Goal: Task Accomplishment & Management: Complete application form

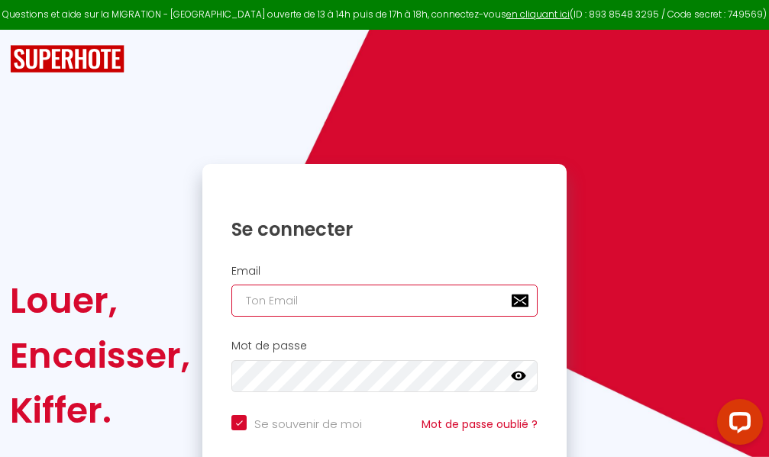
click at [343, 304] on input "email" at bounding box center [384, 301] width 306 height 32
type input "m"
checkbox input "true"
type input "ma"
checkbox input "true"
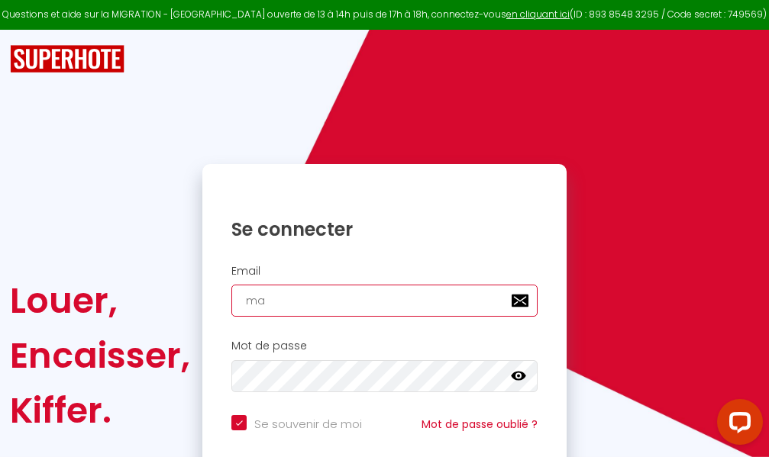
type input "mar"
checkbox input "true"
type input "marc"
checkbox input "true"
type input "marcd"
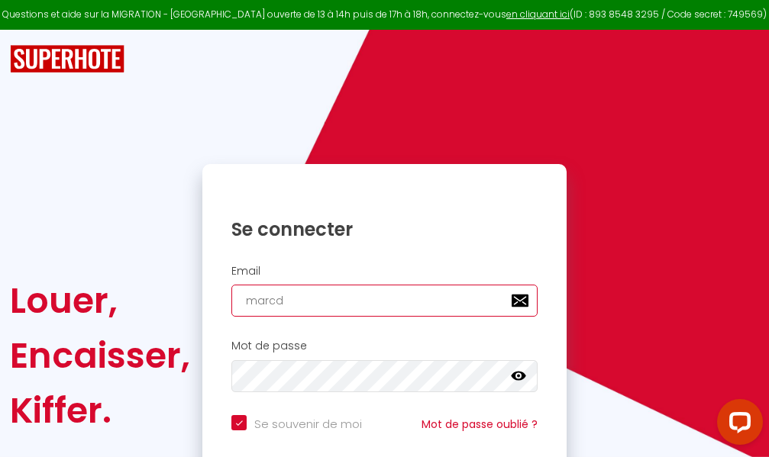
checkbox input "true"
type input "marcdp"
checkbox input "true"
type input "marcdpo"
checkbox input "true"
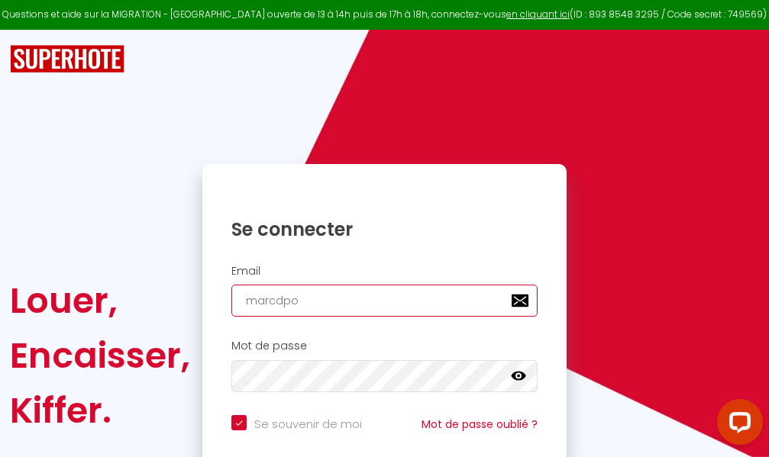
type input "marcdpoz"
checkbox input "true"
type input "marcdpoz."
checkbox input "true"
type input "marcdpoz.l"
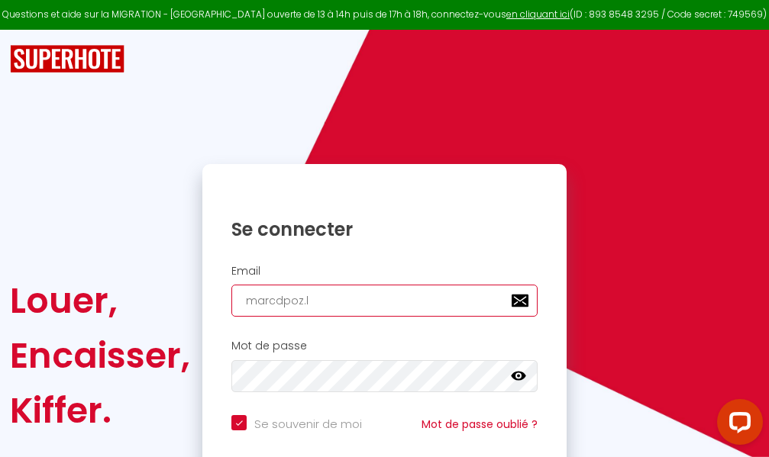
checkbox input "true"
type input "marcdpoz.lo"
checkbox input "true"
type input "marcdpoz.loc"
checkbox input "true"
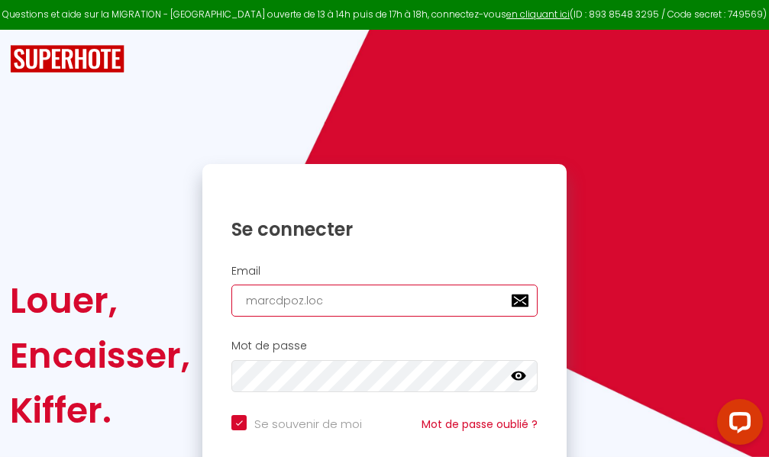
type input "marcdpoz.loca"
checkbox input "true"
type input "marcdpoz.locat"
checkbox input "true"
type input "marcdpoz.locati"
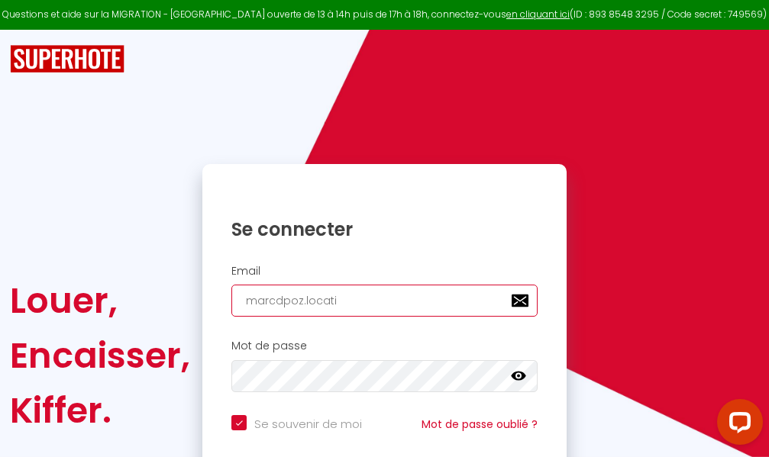
checkbox input "true"
type input "marcdpoz.locatio"
checkbox input "true"
type input "marcdpoz.location"
checkbox input "true"
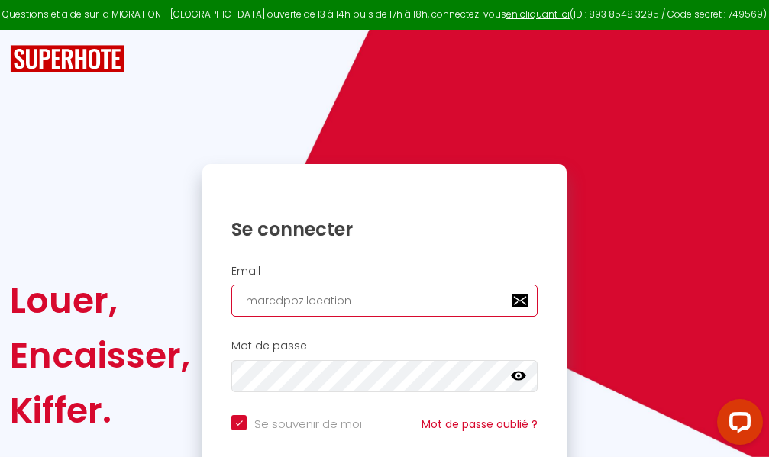
type input "marcdpoz.location@"
checkbox input "true"
type input "marcdpoz.location@g"
checkbox input "true"
type input "marcdpoz.location@gm"
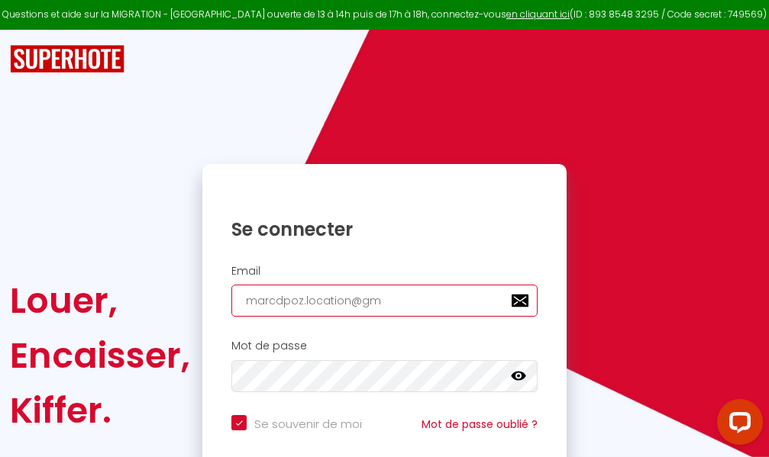
checkbox input "true"
type input "marcdpoz.location@gma"
checkbox input "true"
type input "marcdpoz.location@gmai"
checkbox input "true"
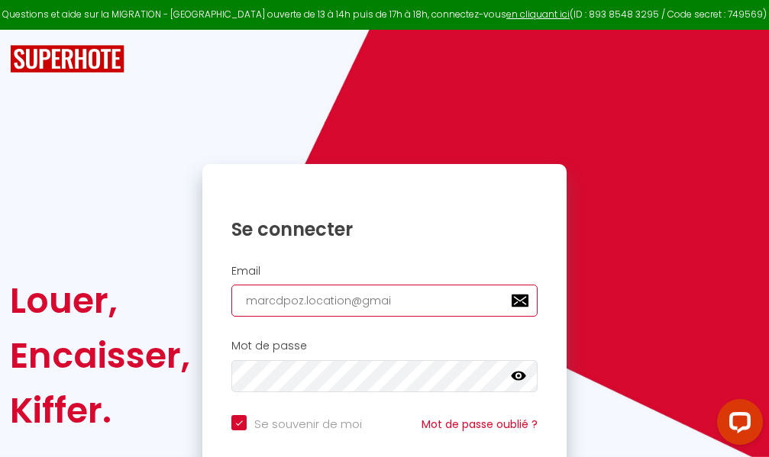
type input "[EMAIL_ADDRESS]"
checkbox input "true"
type input "[EMAIL_ADDRESS]."
checkbox input "true"
type input "marcdpoz.location@gmail.c"
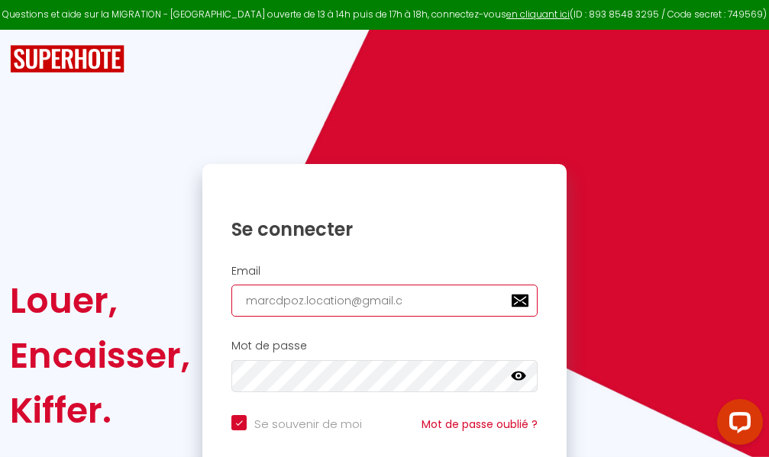
checkbox input "true"
type input "[EMAIL_ADDRESS][DOMAIN_NAME]"
checkbox input "true"
type input "[EMAIL_ADDRESS][DOMAIN_NAME]"
checkbox input "true"
